Goal: Task Accomplishment & Management: Manage account settings

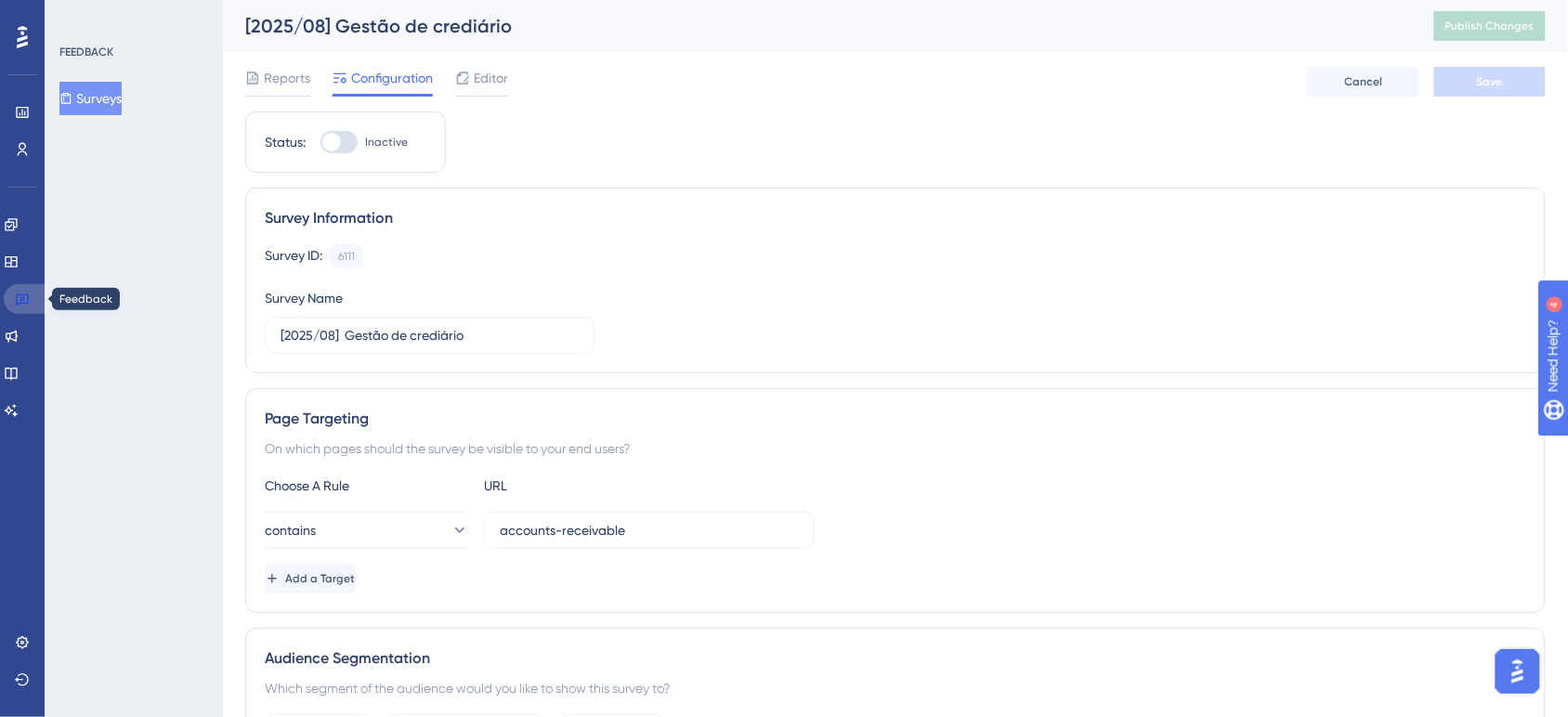
click at [21, 288] on link at bounding box center [26, 299] width 45 height 30
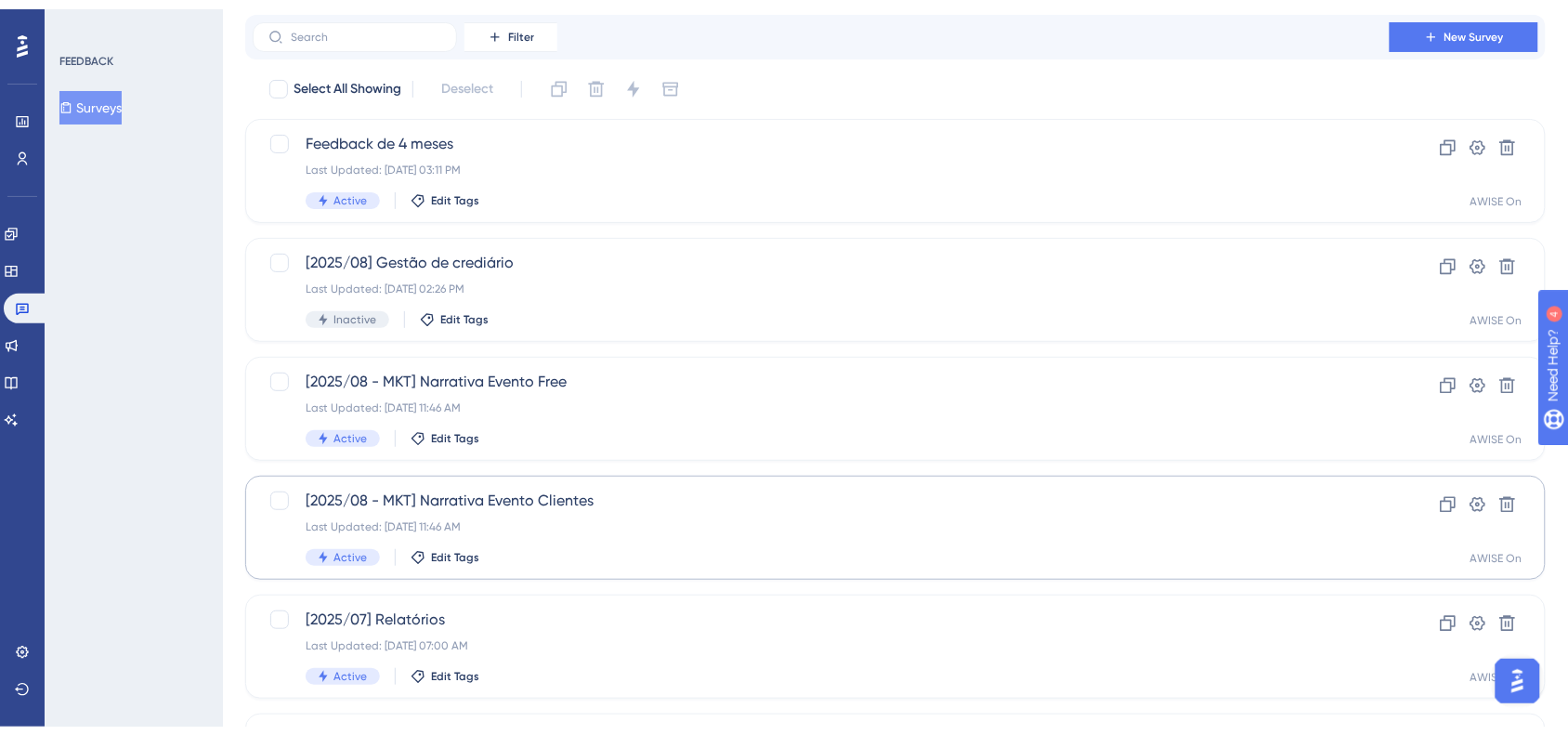
scroll to position [116, 0]
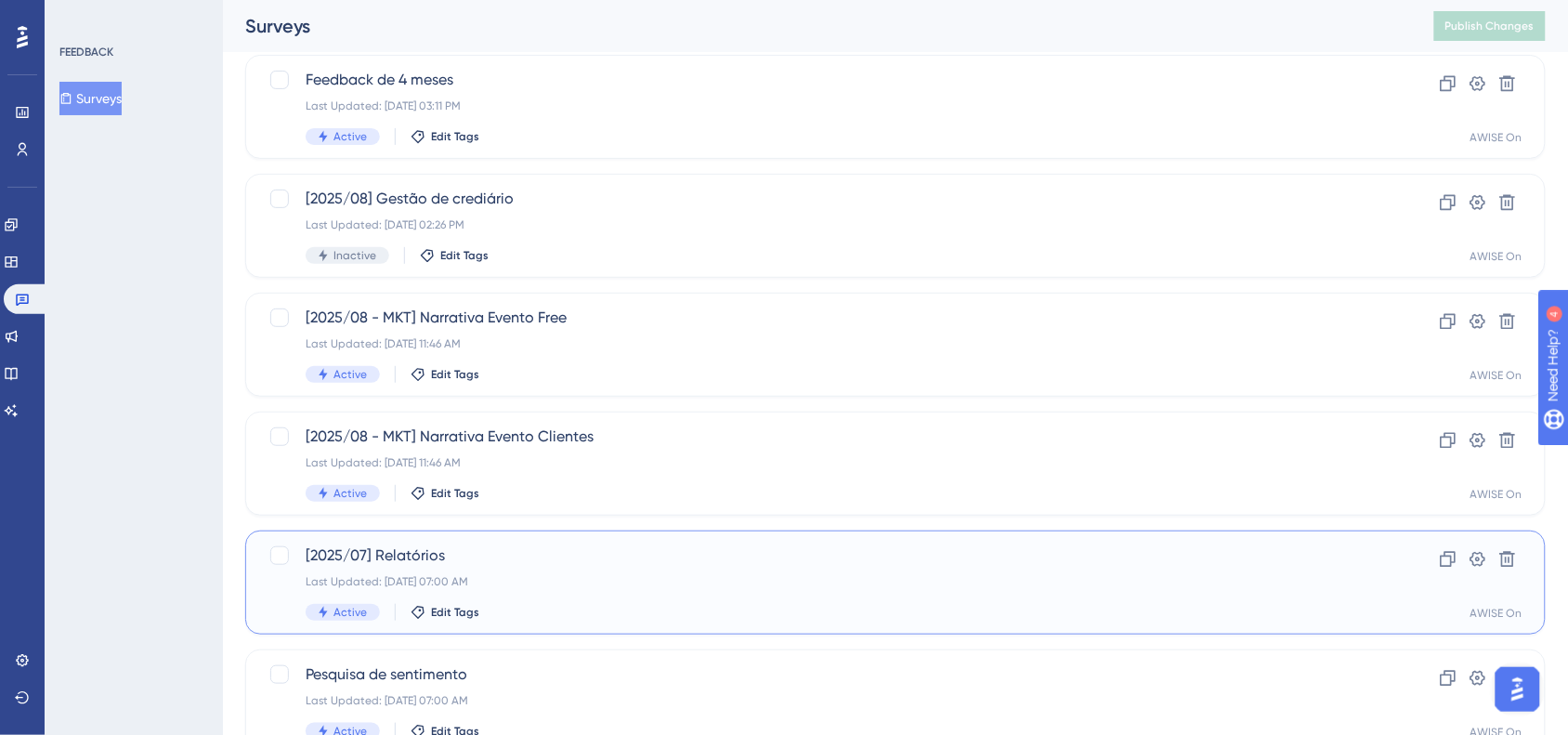
click at [662, 571] on div "[2025/07] Relatórios Last Updated: [DATE] 07:00 AM Active Edit Tags" at bounding box center [821, 583] width 1031 height 76
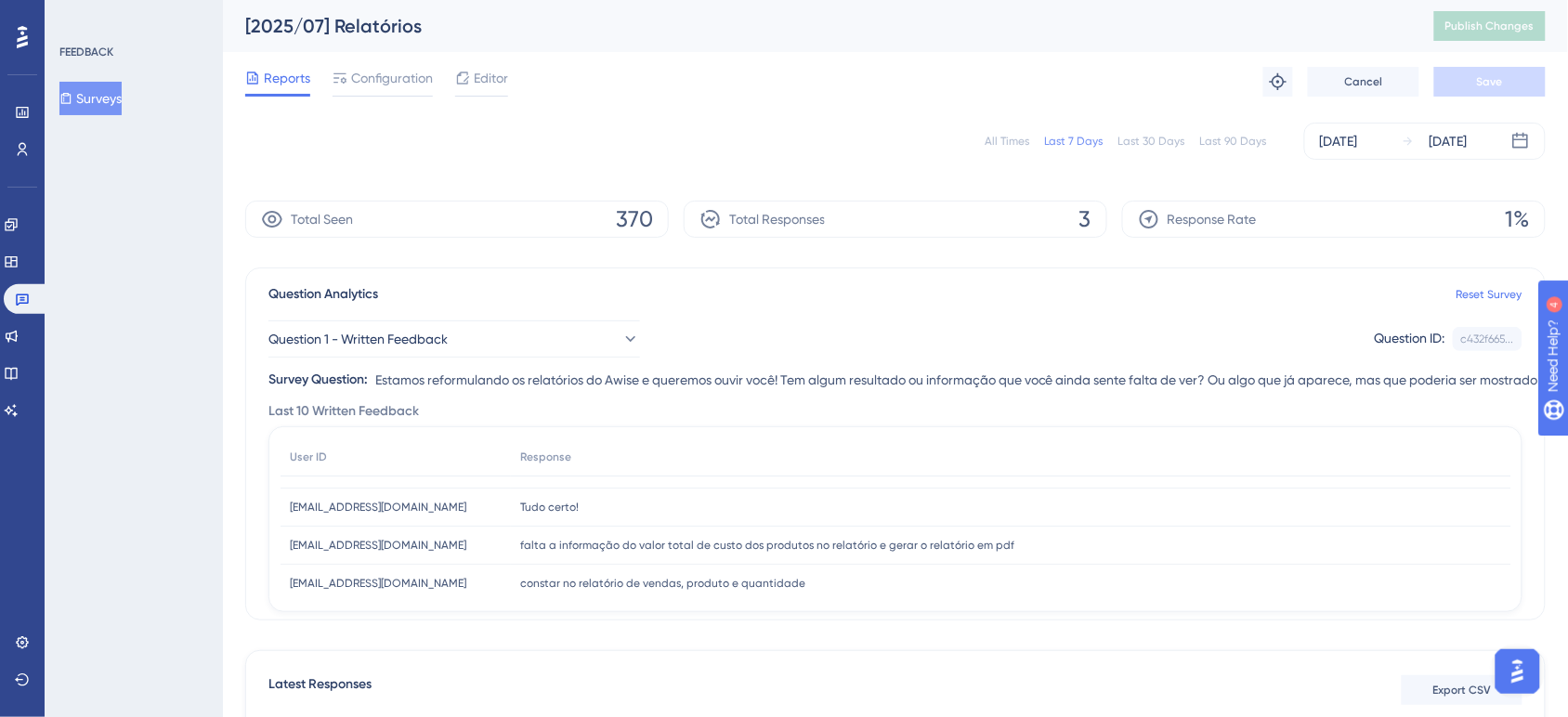
scroll to position [116, 0]
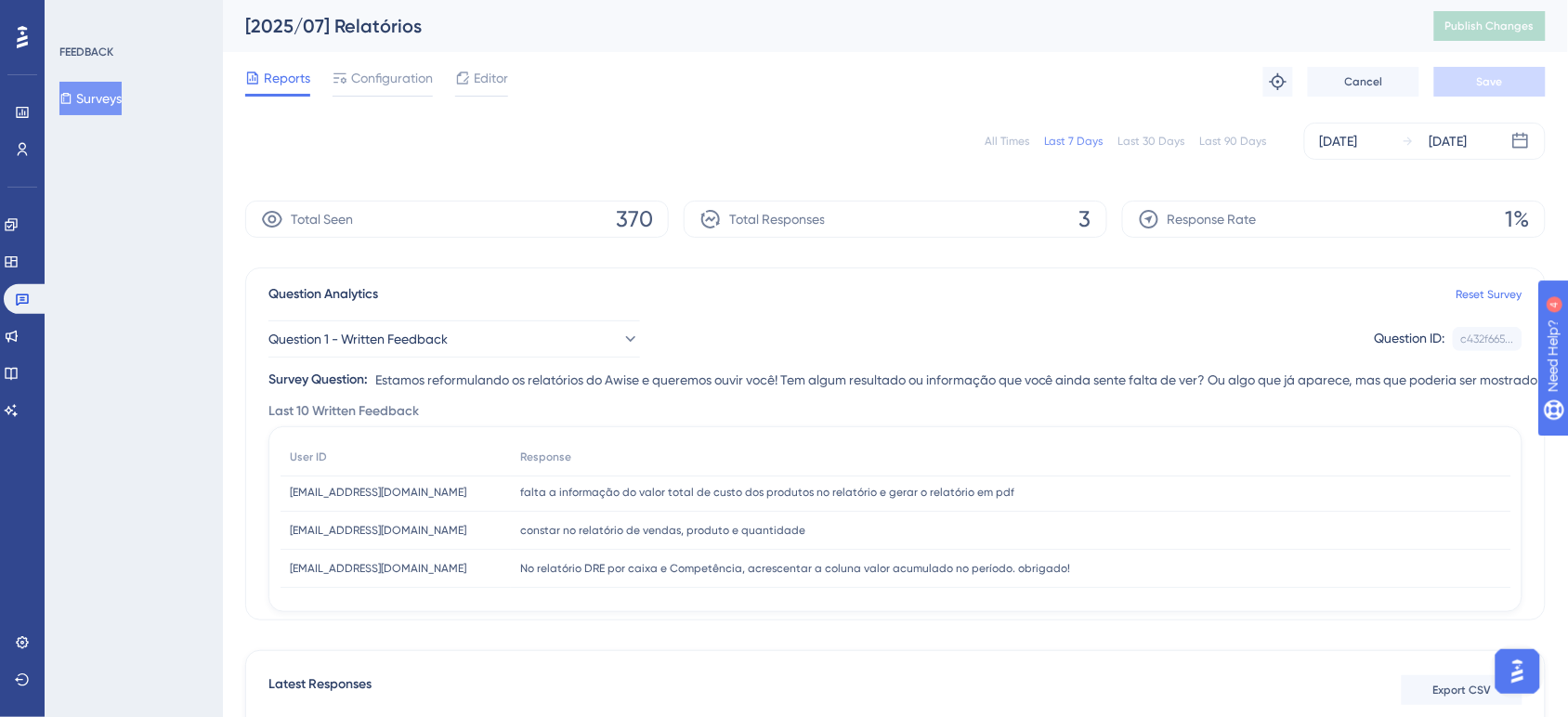
click at [360, 60] on div "Reports Configuration Editor Troubleshoot Cancel Save" at bounding box center [896, 82] width 1300 height 59
click at [387, 94] on div at bounding box center [382, 95] width 100 height 3
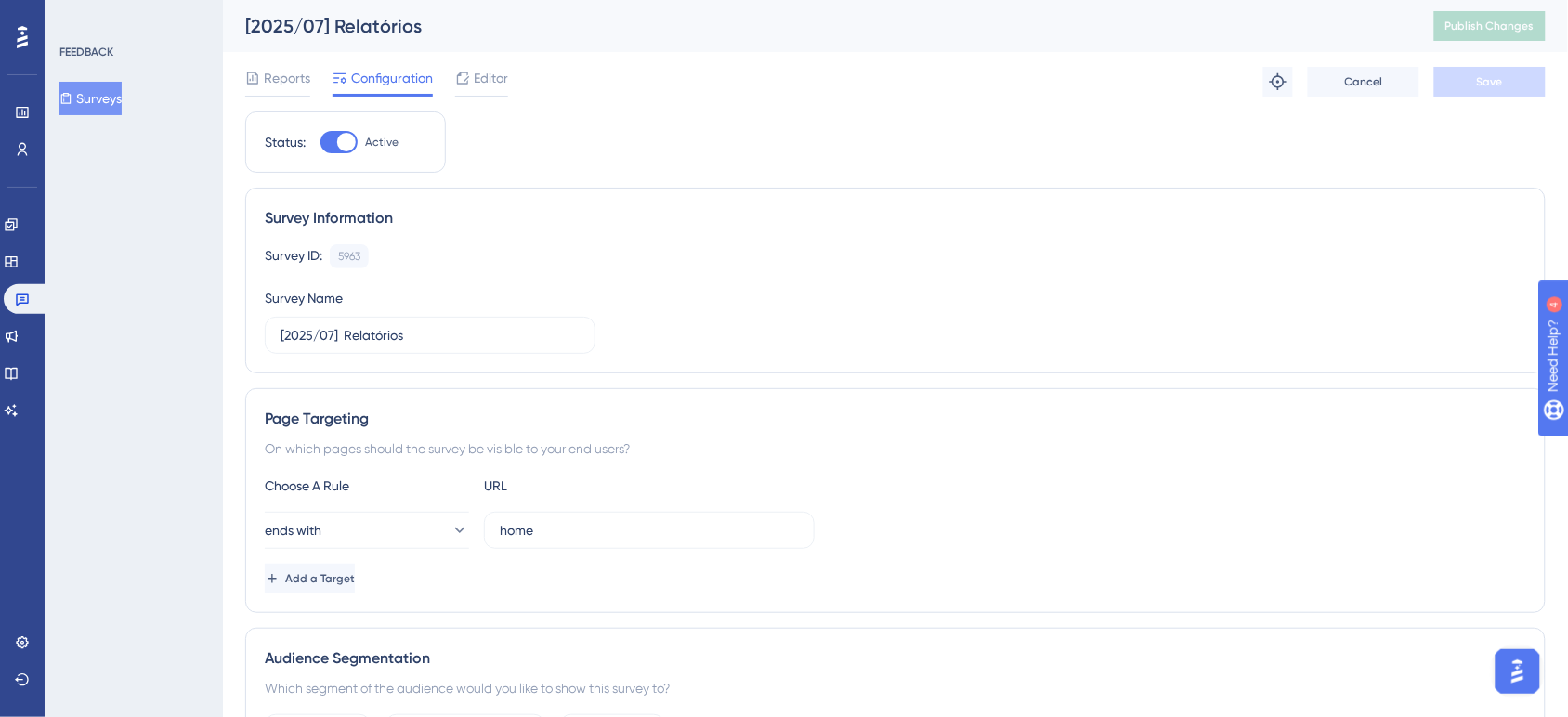
click at [342, 147] on div at bounding box center [347, 143] width 19 height 19
click at [321, 143] on input "Active" at bounding box center [320, 142] width 1 height 1
checkbox input "false"
click at [1493, 89] on span "Save" at bounding box center [1489, 82] width 26 height 15
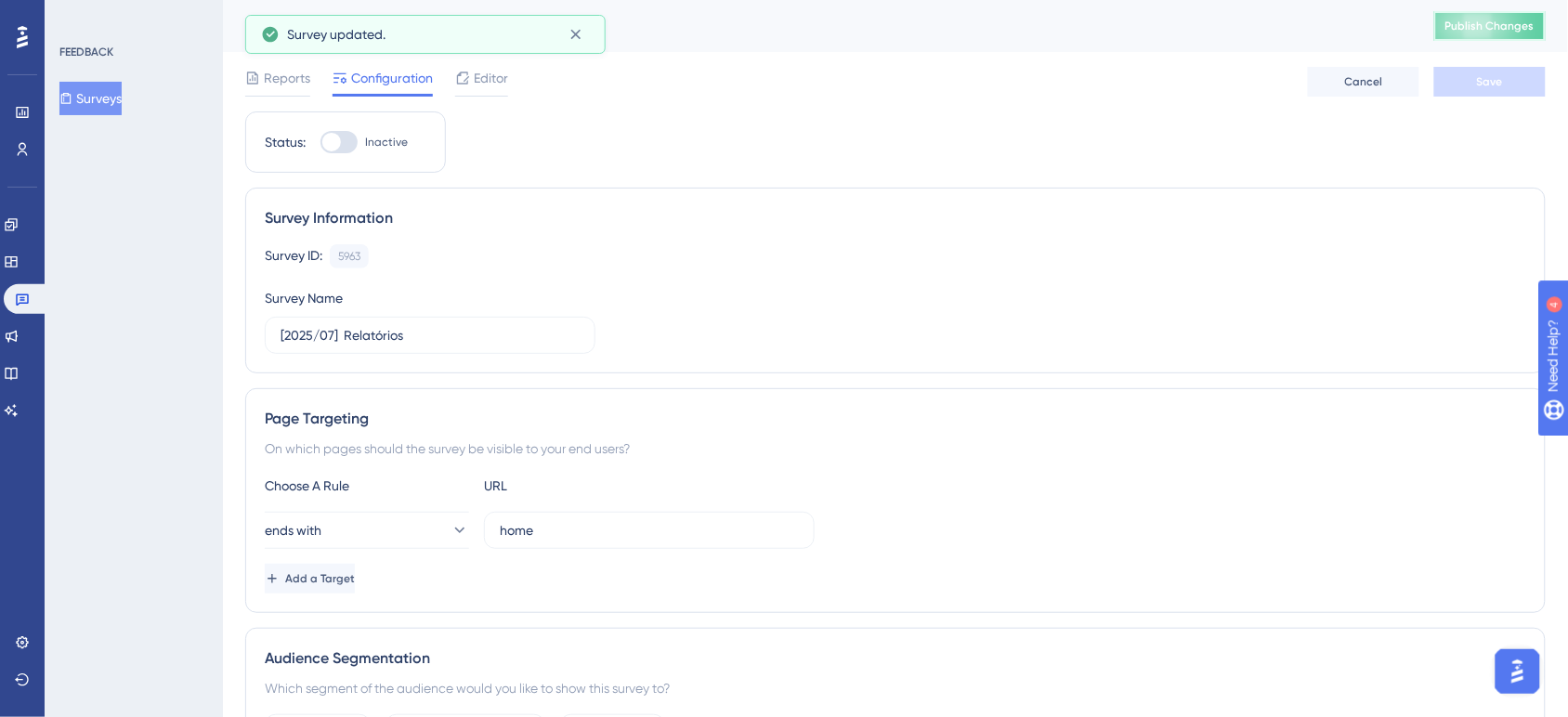
click at [1507, 33] on button "Publish Changes" at bounding box center [1489, 26] width 111 height 30
